Goal: Check status: Check status

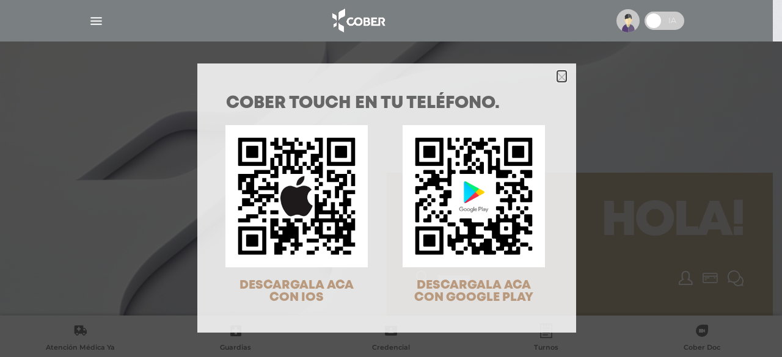
click at [557, 76] on icon "Close" at bounding box center [561, 77] width 9 height 9
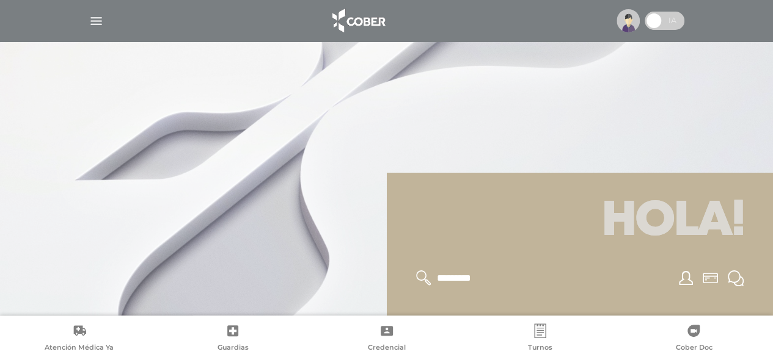
click at [90, 16] on img "button" at bounding box center [96, 20] width 15 height 15
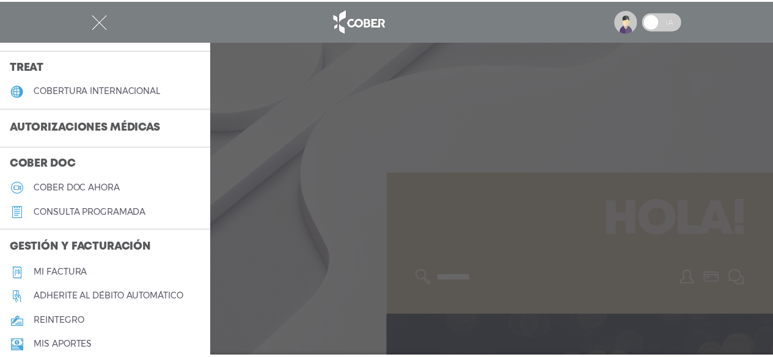
scroll to position [252, 0]
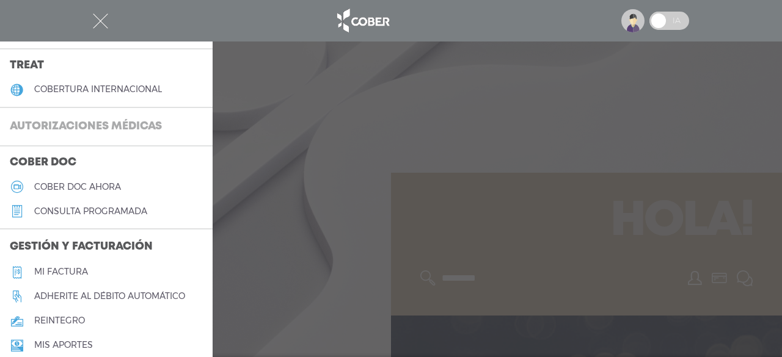
click at [111, 128] on h3 "Autorizaciones médicas" at bounding box center [86, 126] width 172 height 23
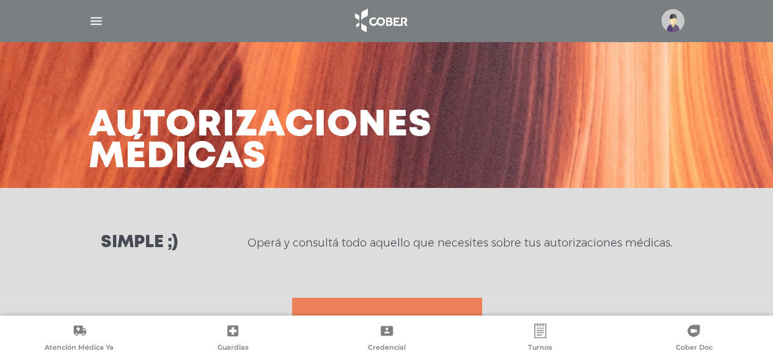
click at [351, 246] on p "Operá y consultá todo aquello que necesites sobre tus autorizaciones médicas." at bounding box center [459, 243] width 425 height 15
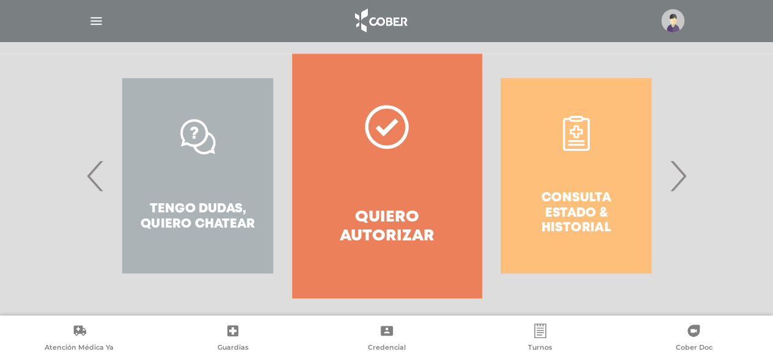
scroll to position [255, 0]
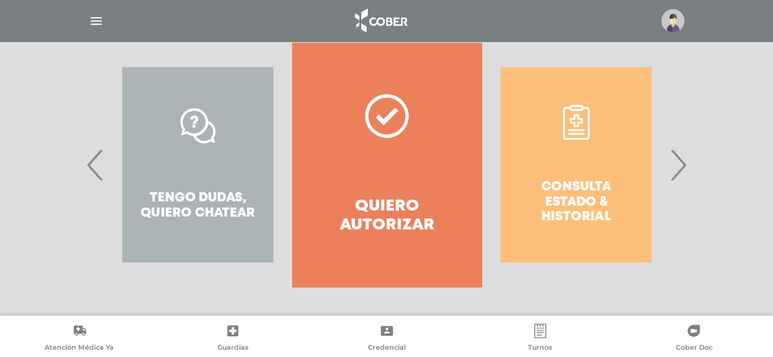
click at [674, 170] on span "›" at bounding box center [678, 165] width 24 height 66
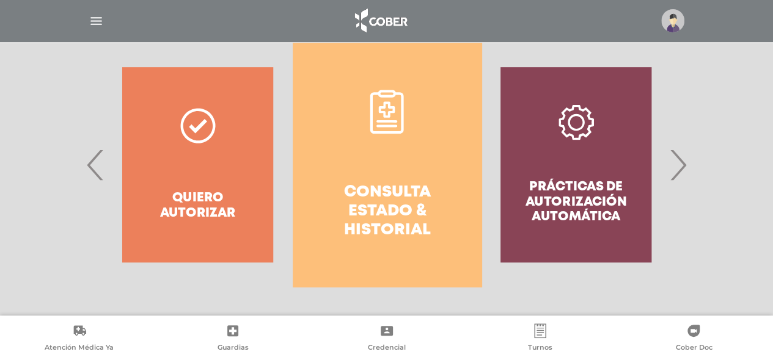
click at [396, 197] on h4 "Consulta estado & historial" at bounding box center [387, 211] width 145 height 57
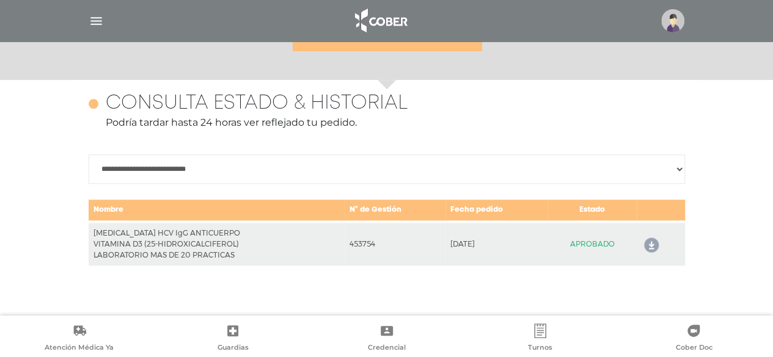
scroll to position [530, 0]
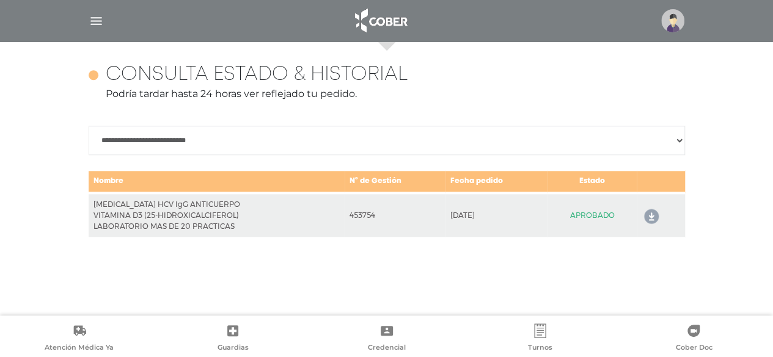
click at [120, 144] on select "**********" at bounding box center [387, 140] width 596 height 29
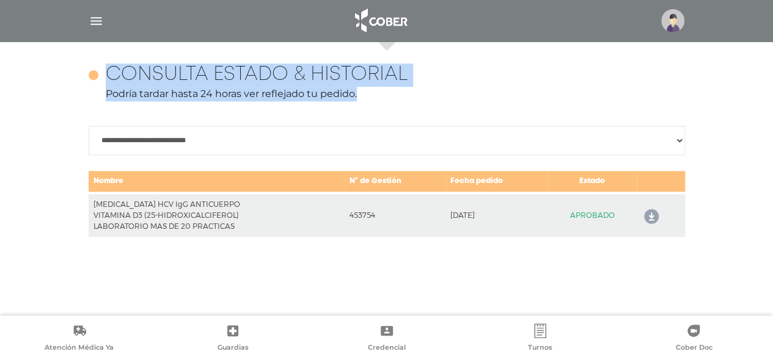
scroll to position [0, 0]
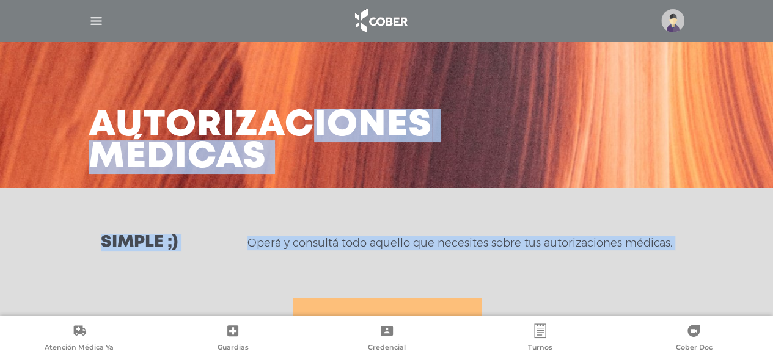
drag, startPoint x: 47, startPoint y: 141, endPoint x: 6, endPoint y: -12, distance: 158.1
click at [6, 0] on html "Cober Touch - Desktop Mobile inicio Mi perfil datos personales" at bounding box center [386, 178] width 773 height 357
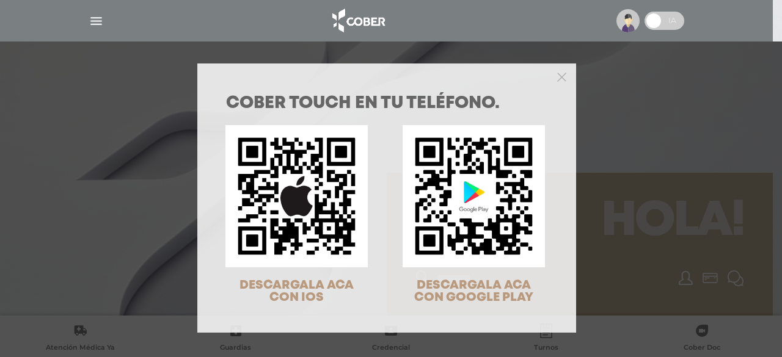
drag, startPoint x: 99, startPoint y: 20, endPoint x: 557, endPoint y: 76, distance: 461.1
click at [557, 76] on div "COBER TOUCH en tu teléfono. DESCARGALA ACA CON IOS DESCARGALA ACA CON GOOGLE PL…" at bounding box center [391, 178] width 782 height 357
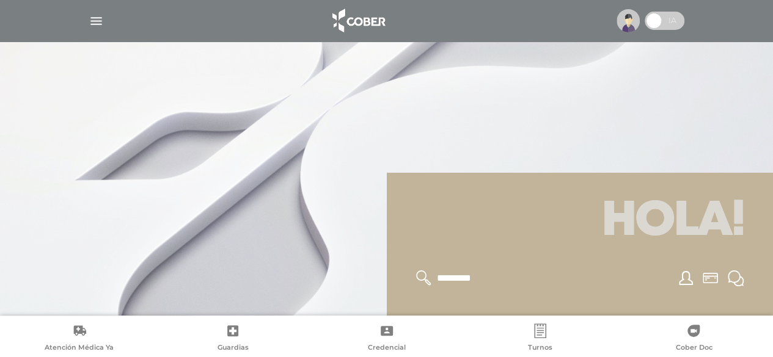
click at [95, 27] on img "button" at bounding box center [96, 20] width 15 height 15
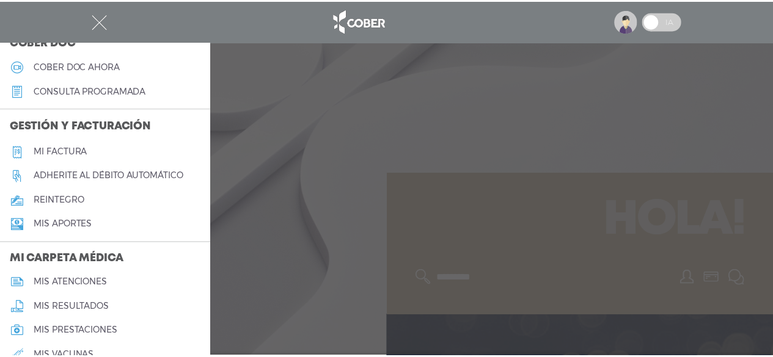
scroll to position [383, 0]
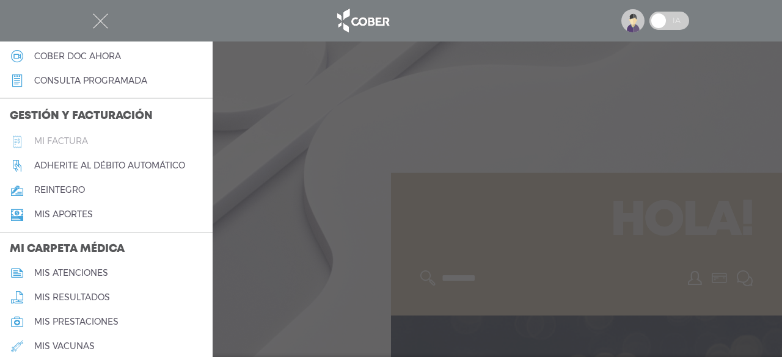
click at [71, 136] on h5 "Mi factura" at bounding box center [61, 141] width 54 height 10
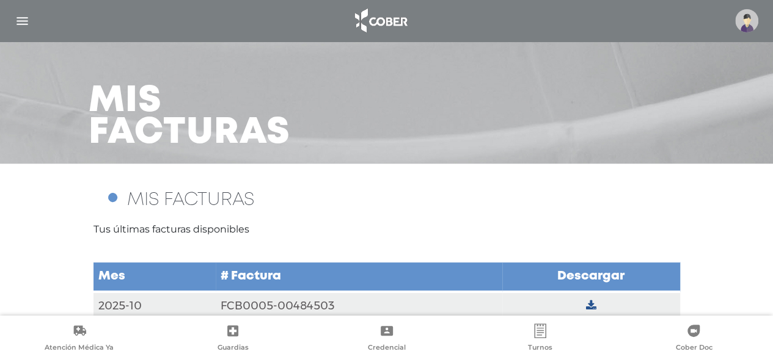
scroll to position [44, 0]
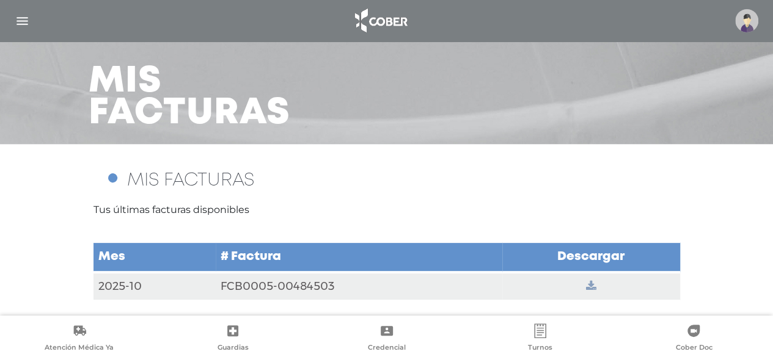
click at [594, 284] on icon at bounding box center [591, 286] width 10 height 11
click at [578, 199] on div "MIS FACTURAS Tus últimas facturas disponibles Mes # Factura [GEOGRAPHIC_DATA] 2…" at bounding box center [386, 230] width 773 height 172
